Goal: Transaction & Acquisition: Subscribe to service/newsletter

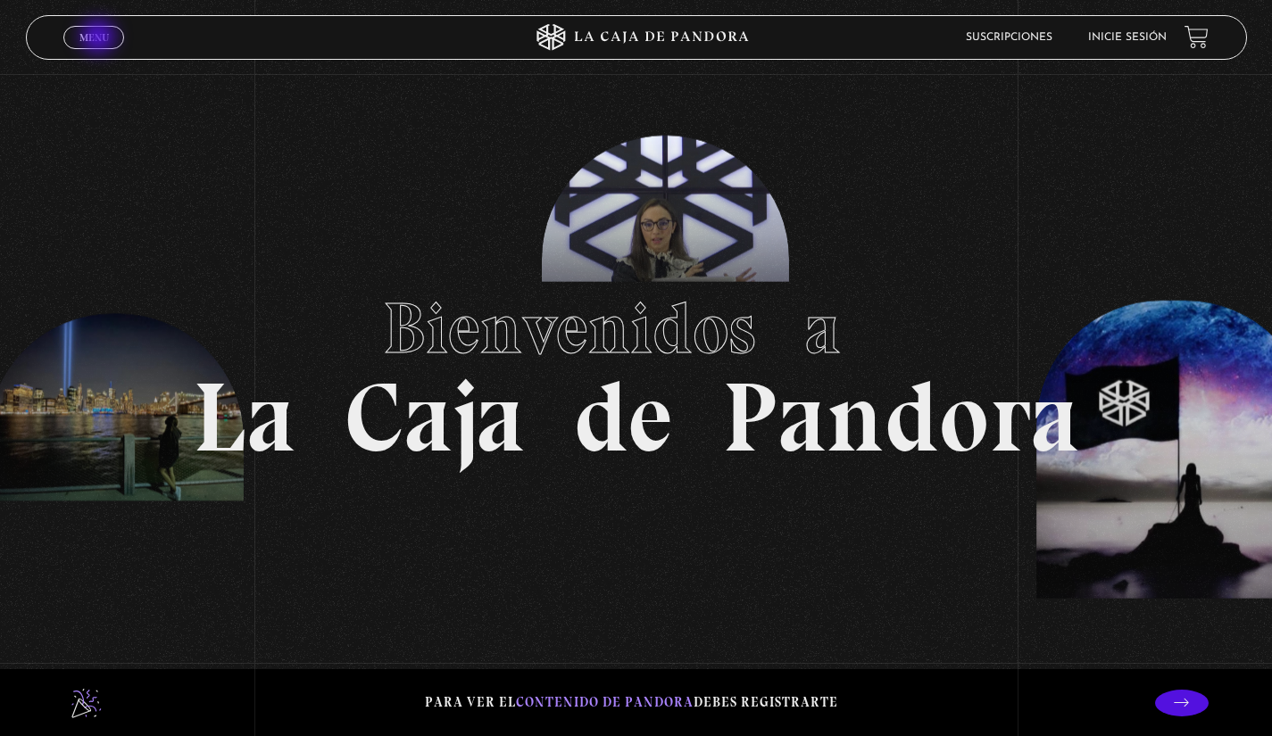
click at [100, 38] on span "Menu" at bounding box center [93, 37] width 29 height 11
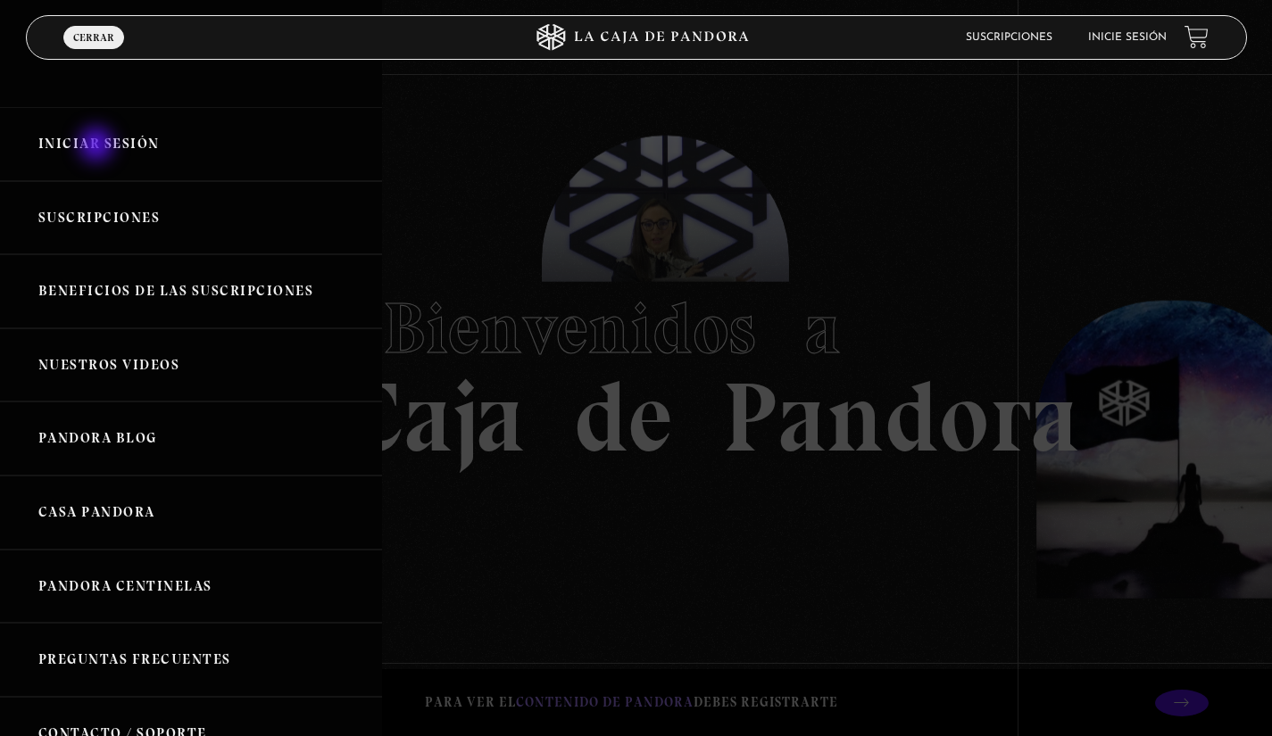
click at [98, 146] on link "Iniciar Sesión" at bounding box center [191, 144] width 382 height 74
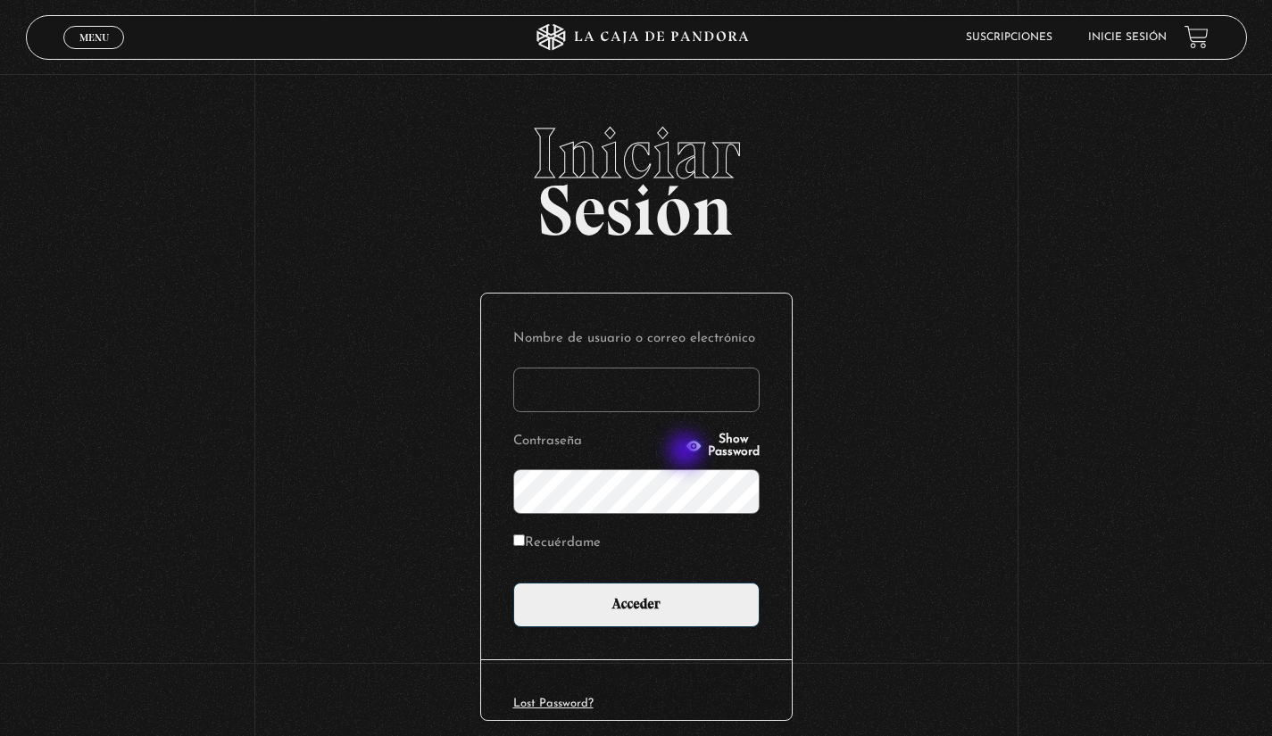
type input "[EMAIL_ADDRESS][DOMAIN_NAME]"
click at [687, 453] on button "Show Password" at bounding box center [722, 446] width 75 height 25
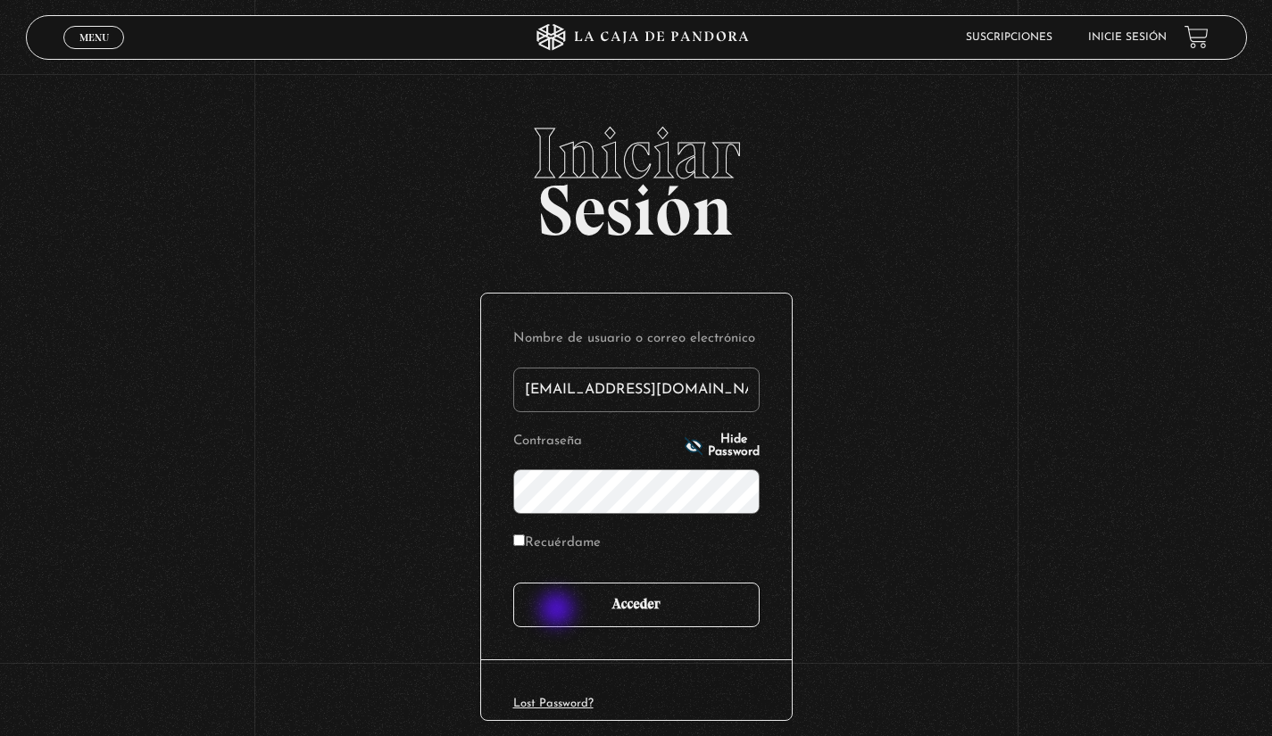
click at [559, 611] on input "Acceder" at bounding box center [636, 605] width 246 height 45
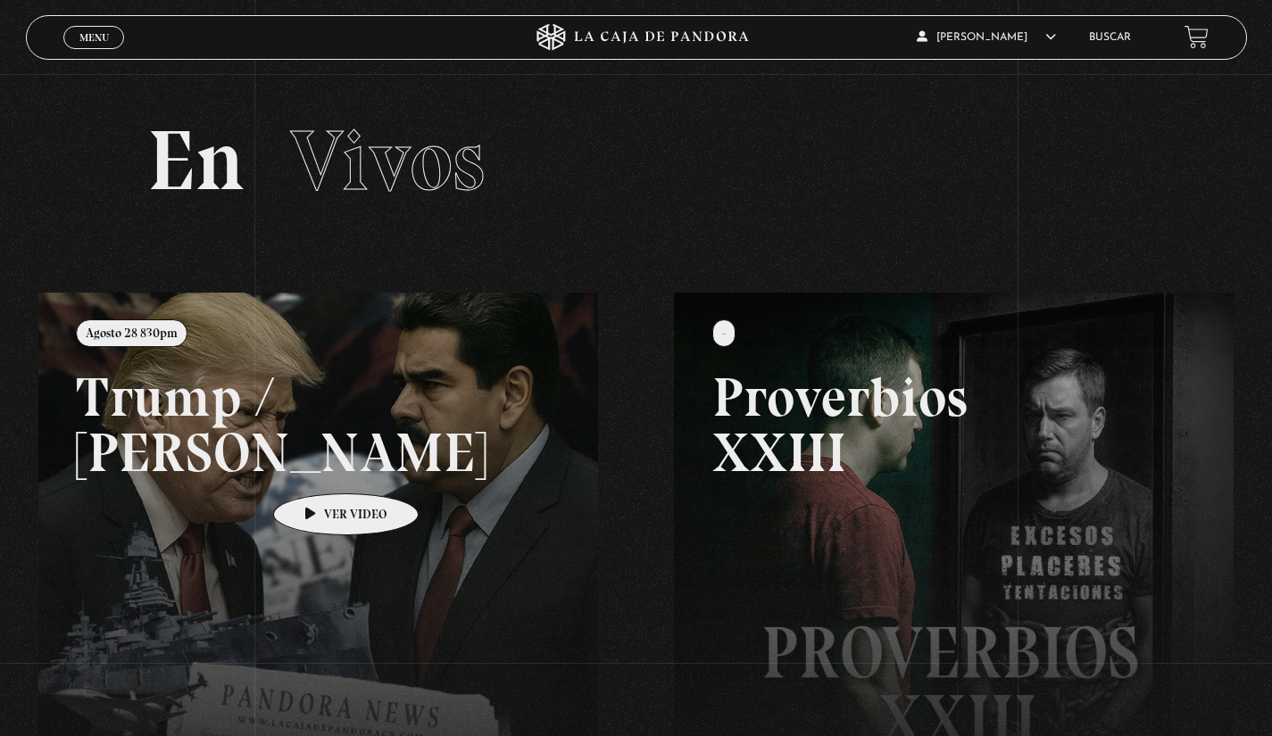
click at [318, 467] on link at bounding box center [674, 661] width 1272 height 736
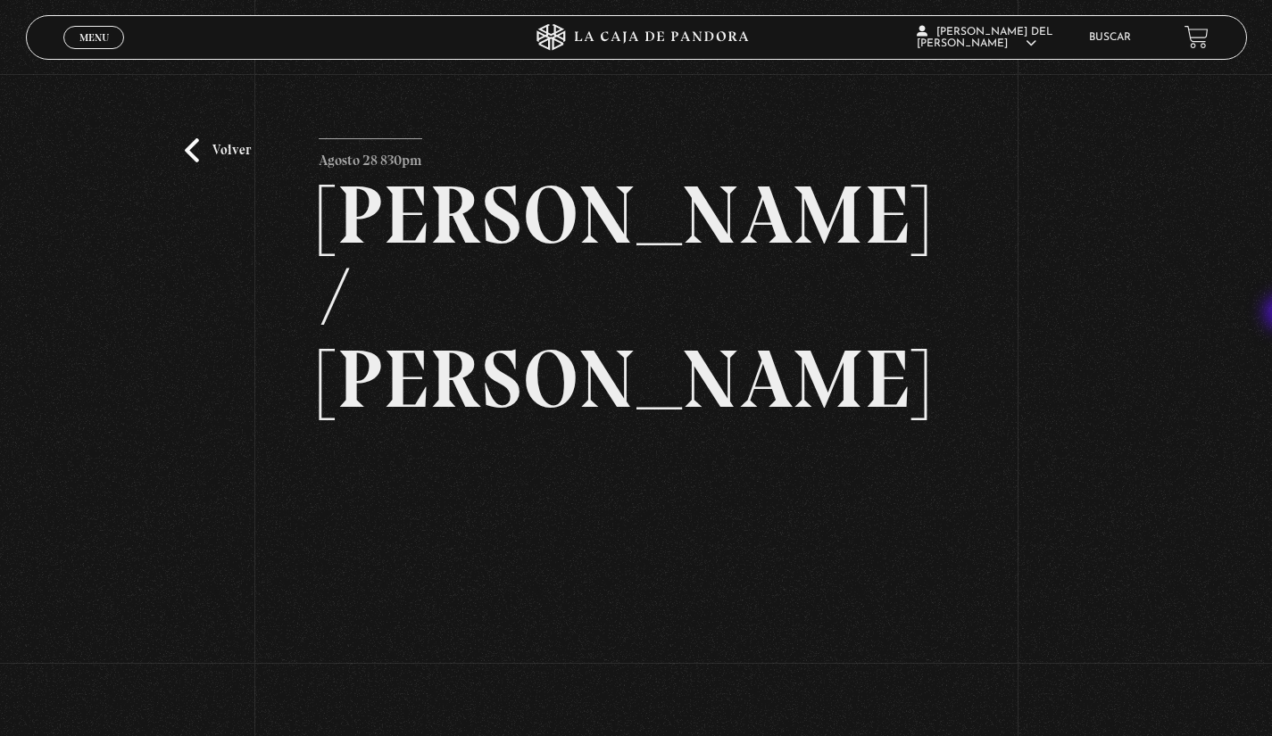
scroll to position [12, 0]
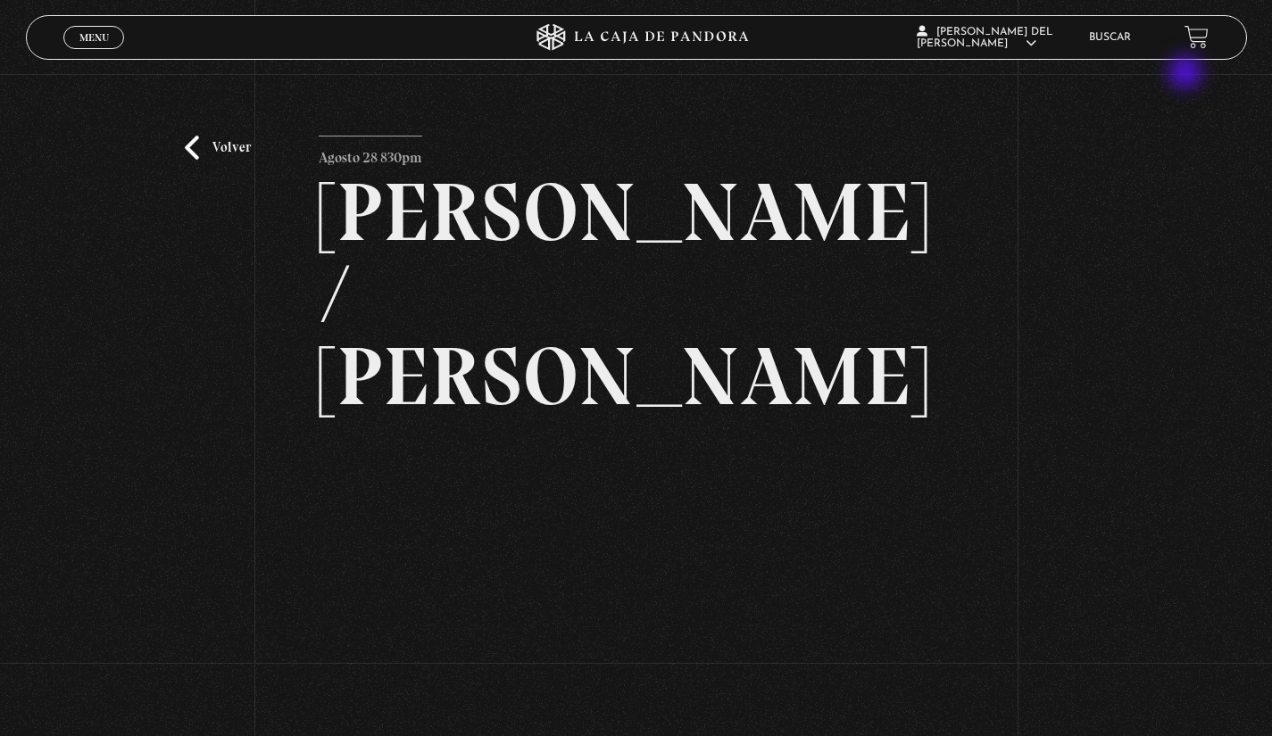
click at [1187, 74] on div "Volver Agosto 28 830pm Trump / Maduro" at bounding box center [636, 672] width 1272 height 1221
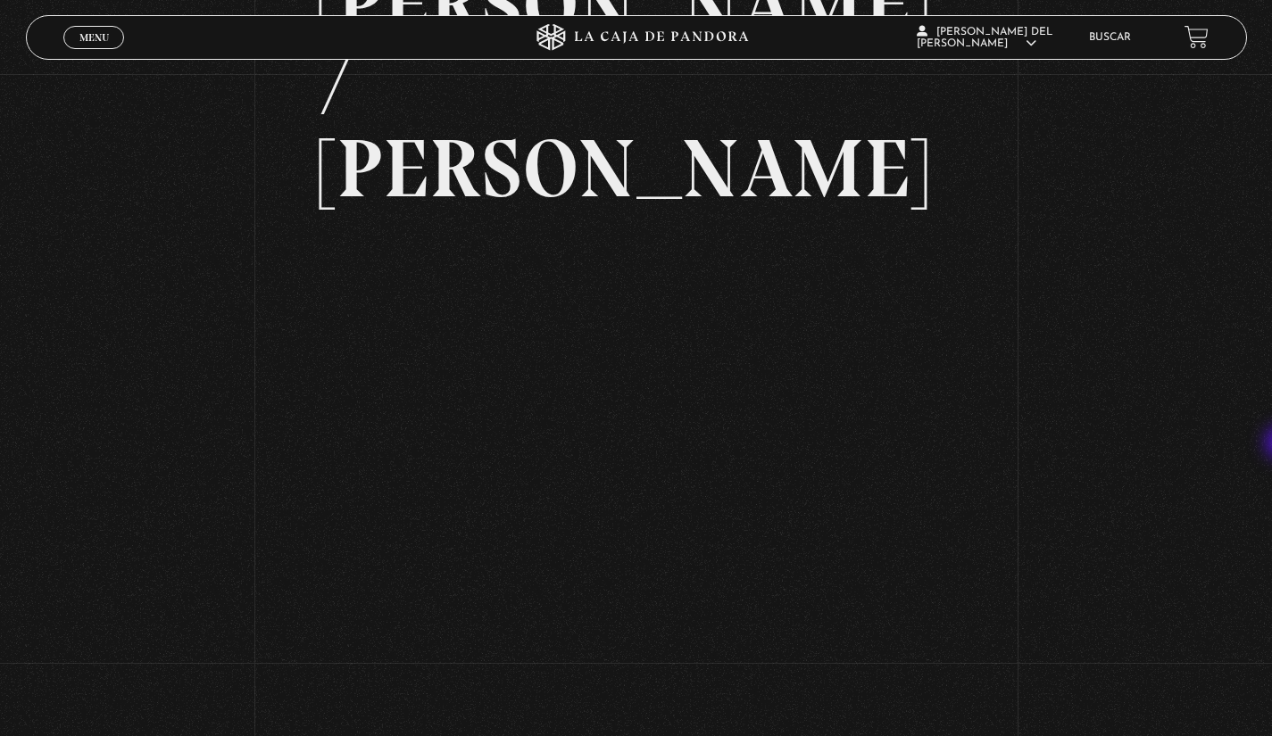
scroll to position [229, 0]
